Goal: Information Seeking & Learning: Learn about a topic

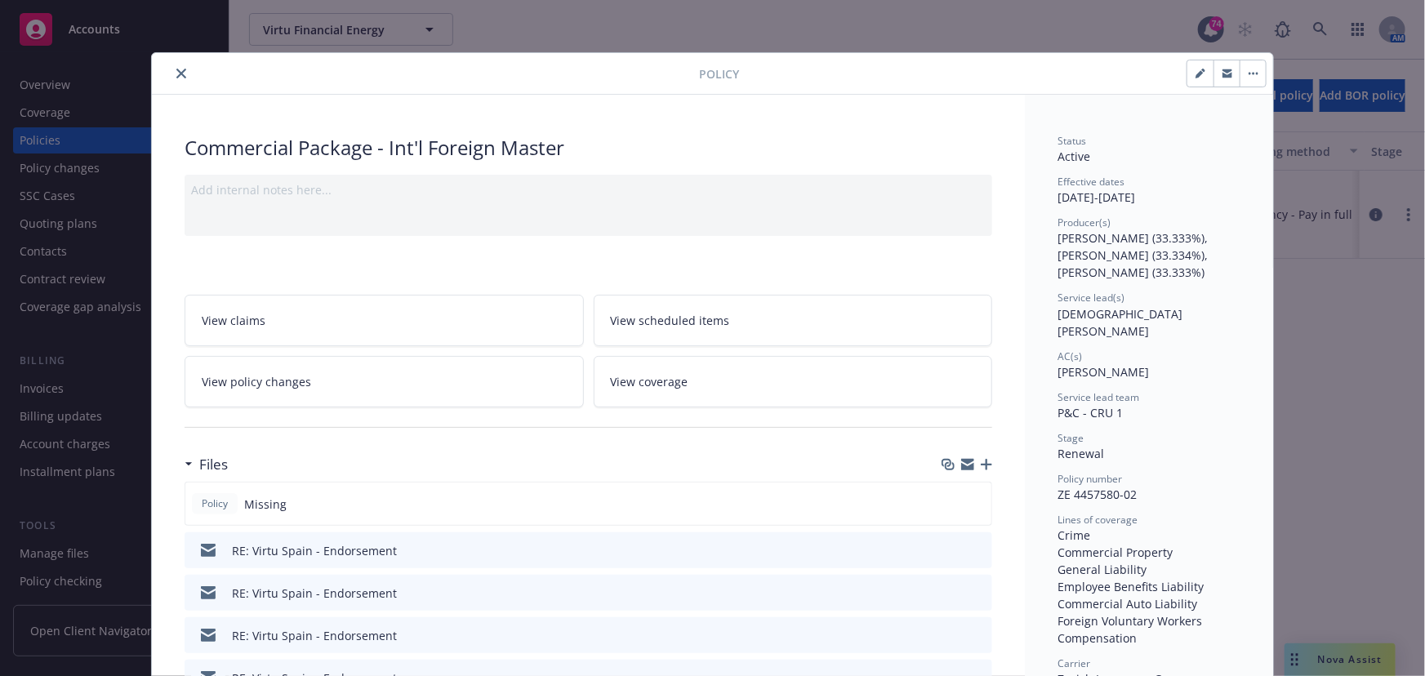
scroll to position [594, 0]
